Goal: Find specific page/section: Find specific page/section

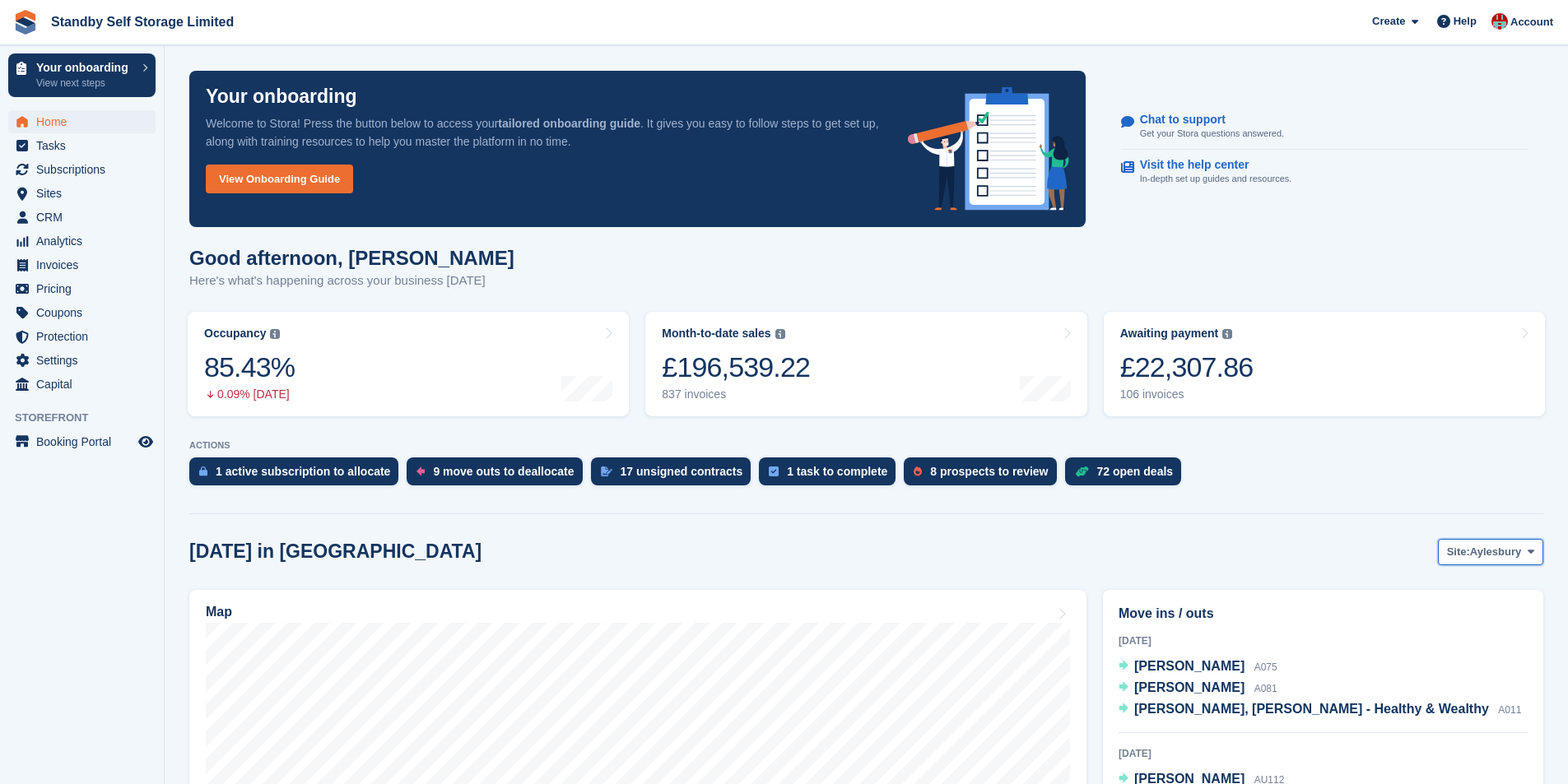
click at [1464, 553] on span "Site:" at bounding box center [1459, 551] width 23 height 17
click at [1450, 677] on link "Horsham" at bounding box center [1464, 679] width 143 height 29
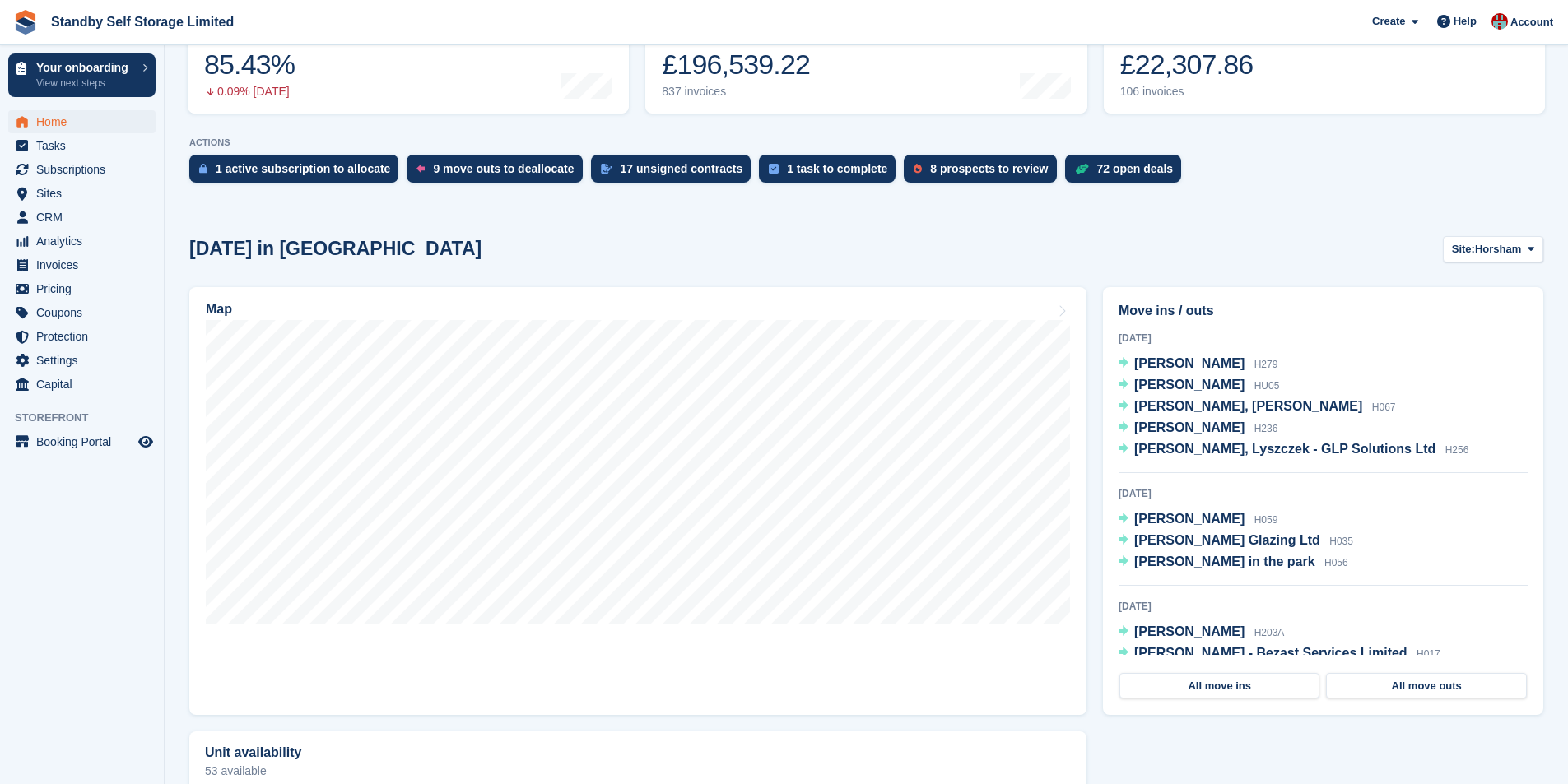
scroll to position [299, 0]
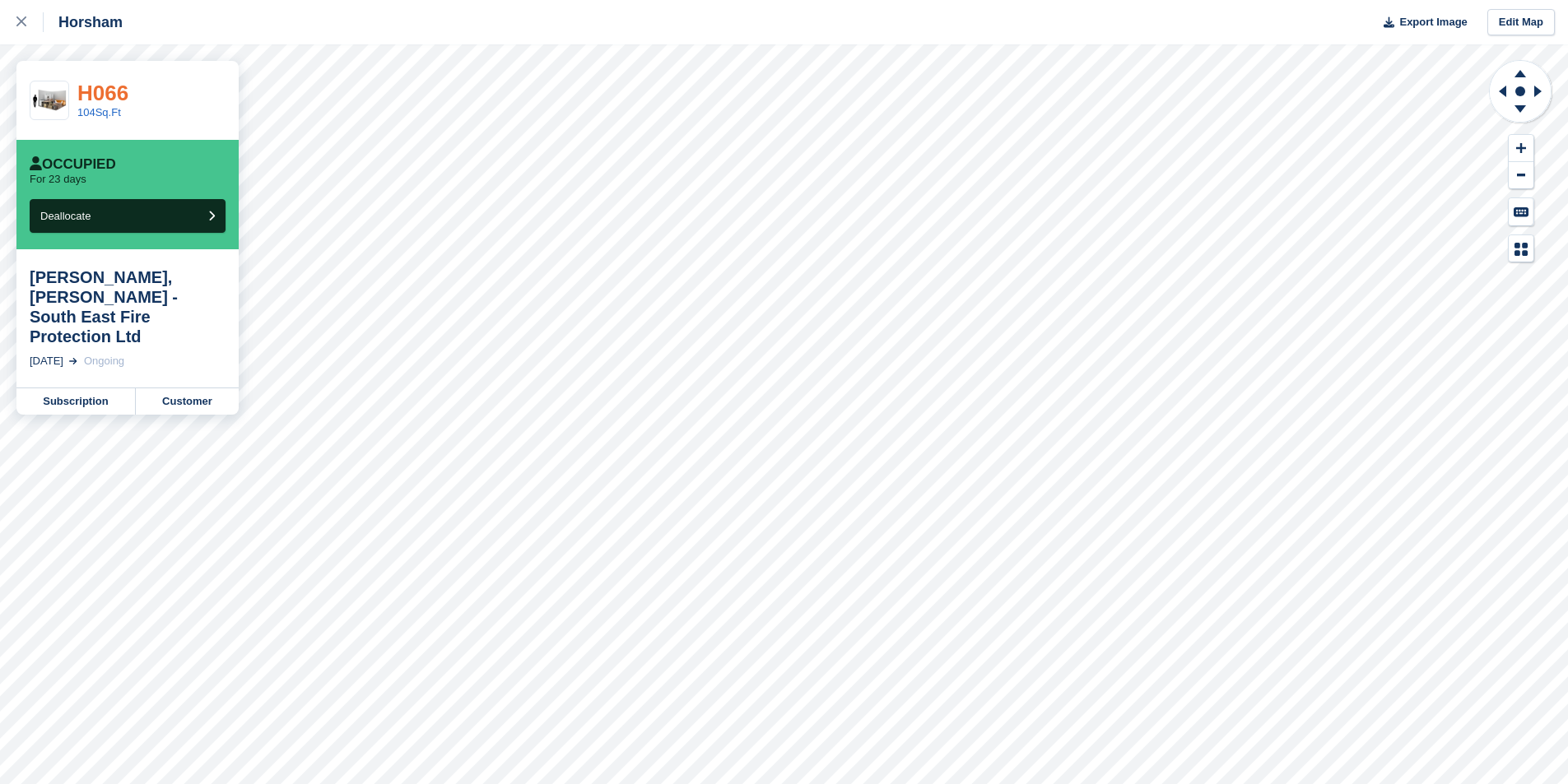
click at [118, 92] on link "H066" at bounding box center [102, 93] width 51 height 25
